Goal: Information Seeking & Learning: Learn about a topic

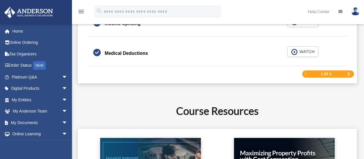
scroll to position [948, 0]
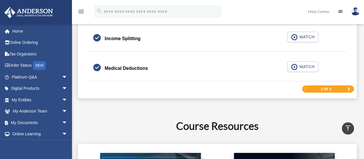
click at [351, 85] on div "1 of 3" at bounding box center [328, 88] width 52 height 7
click at [347, 85] on div "1 of 3" at bounding box center [328, 88] width 52 height 7
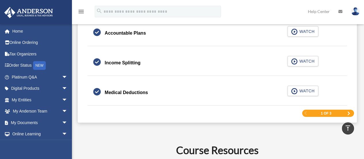
scroll to position [917, 0]
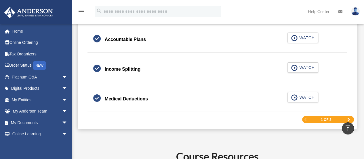
click at [350, 118] on span "Next Page" at bounding box center [348, 119] width 3 height 3
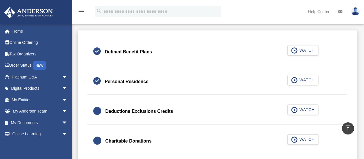
scroll to position [328, 0]
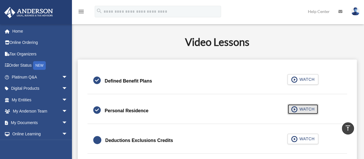
click at [296, 108] on span "button" at bounding box center [294, 109] width 7 height 6
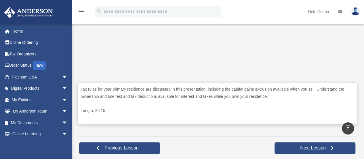
scroll to position [231, 0]
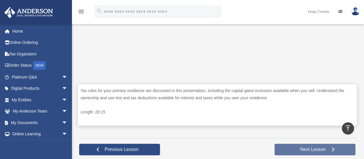
click at [293, 149] on link "Next Lesson" at bounding box center [315, 149] width 81 height 12
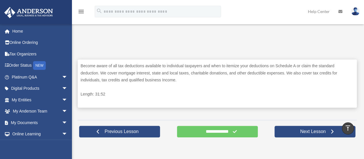
scroll to position [257, 0]
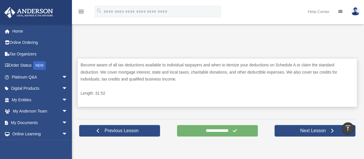
click at [225, 132] on input "**********" at bounding box center [217, 131] width 81 height 12
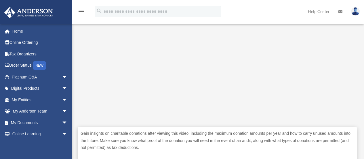
scroll to position [196, 0]
